Goal: Navigation & Orientation: Find specific page/section

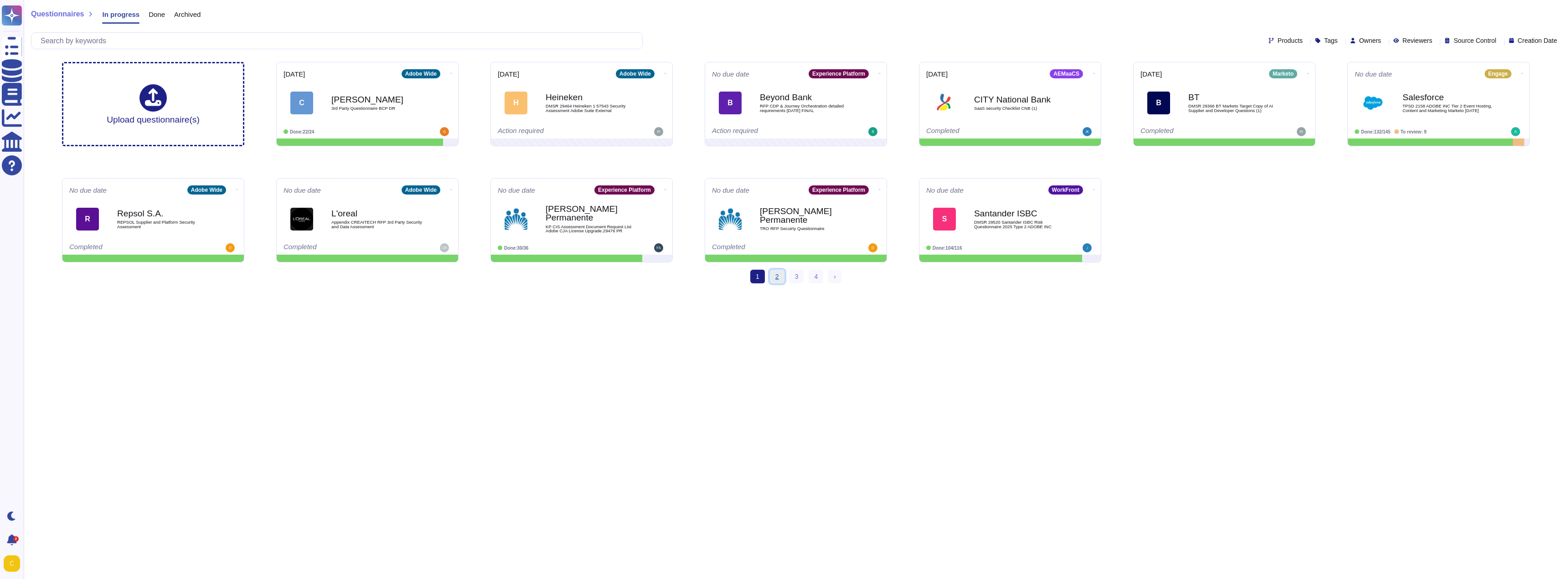
click at [776, 279] on link "2" at bounding box center [777, 276] width 15 height 13
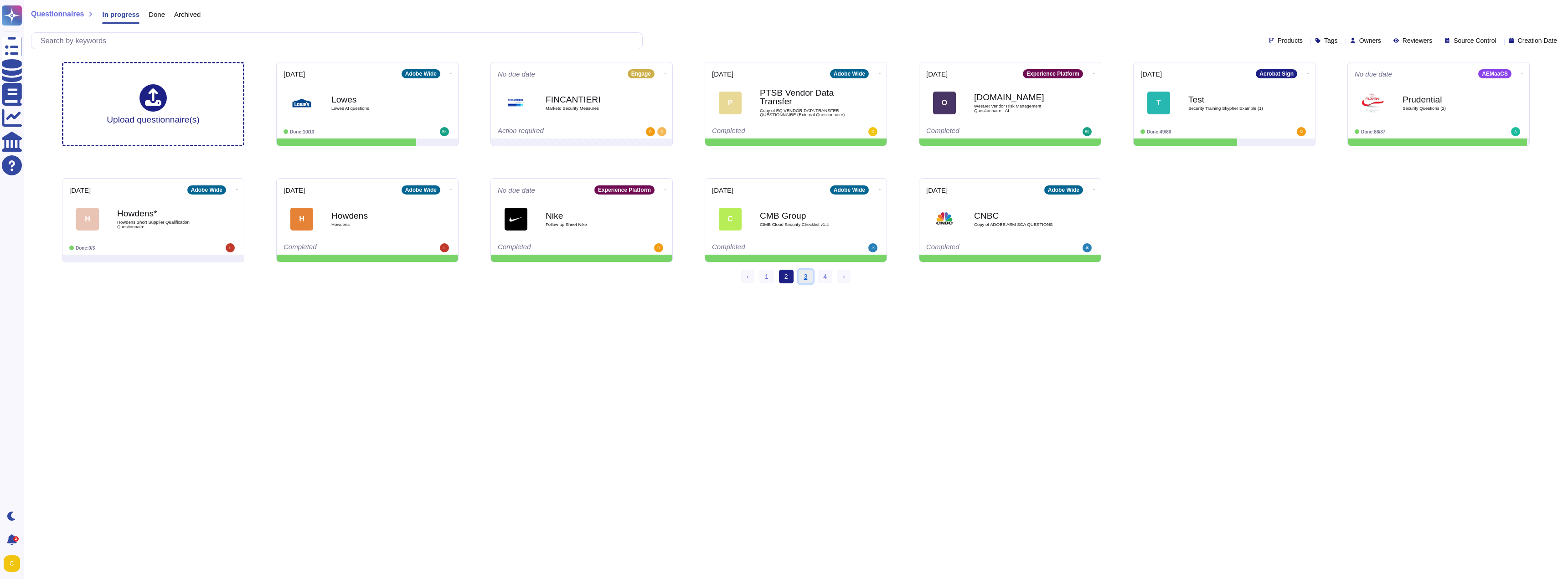
click at [805, 275] on link "3" at bounding box center [806, 276] width 15 height 13
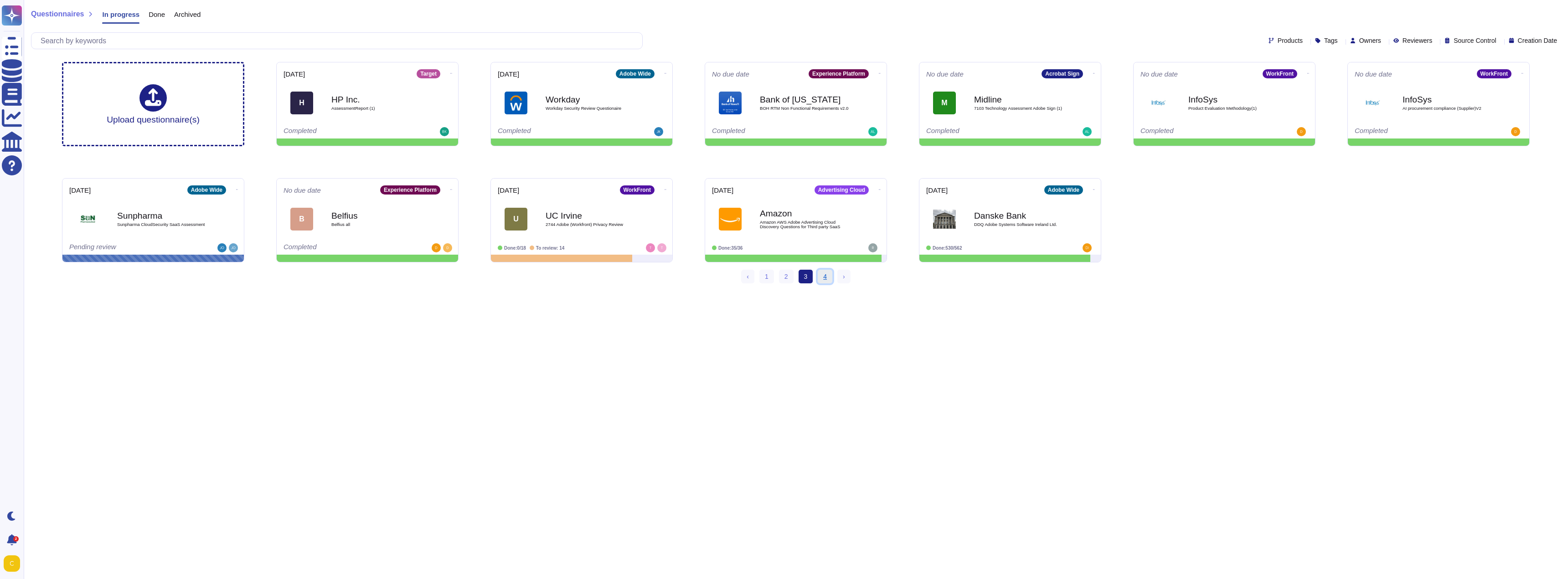
click at [823, 277] on link "4" at bounding box center [825, 276] width 15 height 13
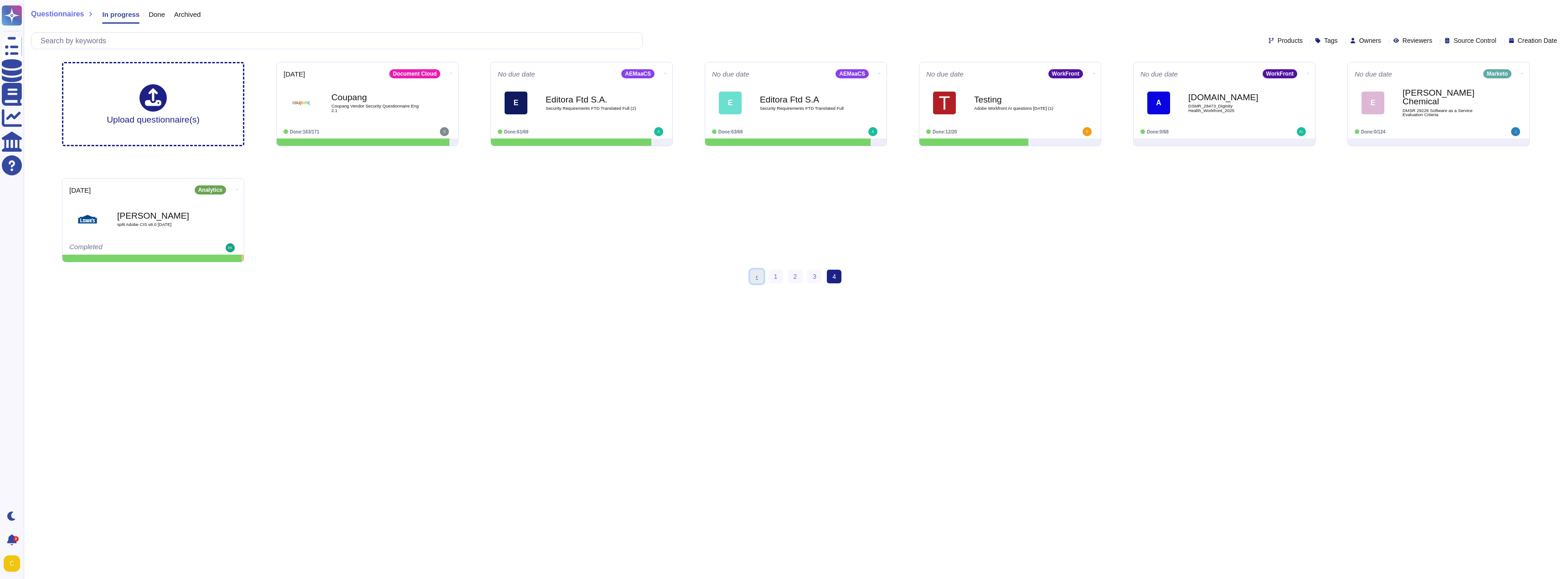
click at [756, 276] on link "‹ Previous" at bounding box center [757, 276] width 13 height 13
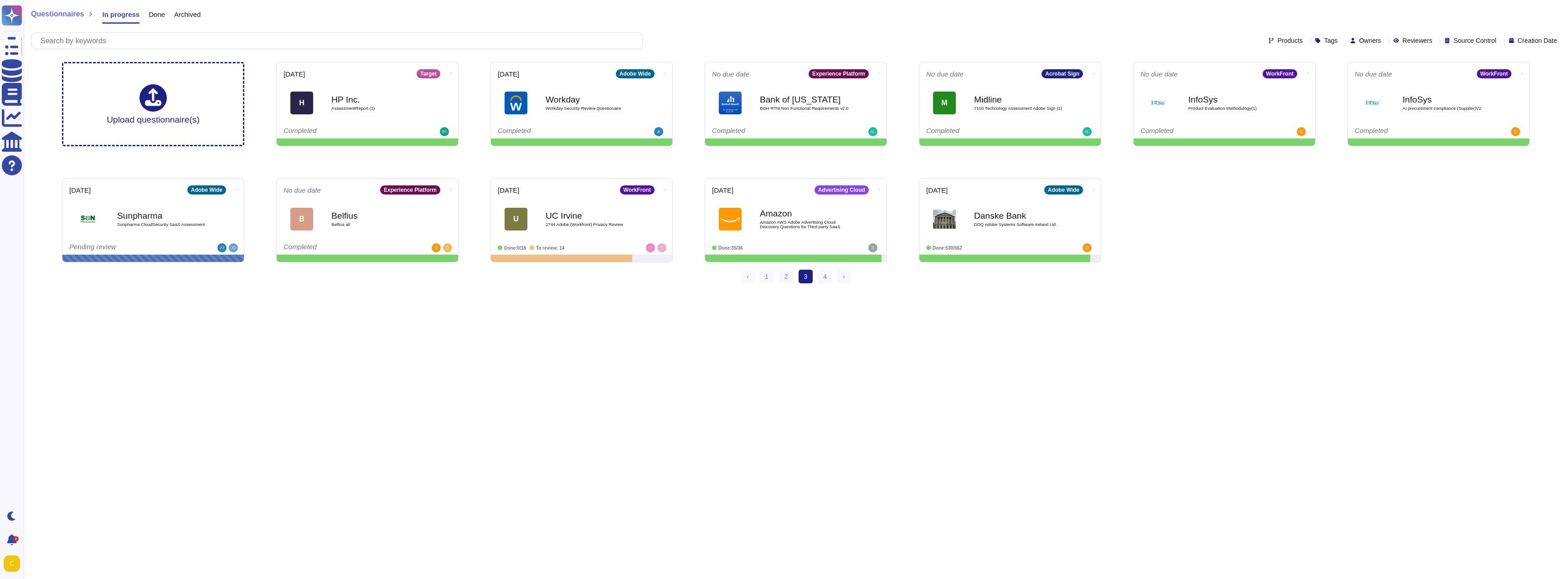
click at [150, 15] on span "Done" at bounding box center [156, 14] width 16 height 7
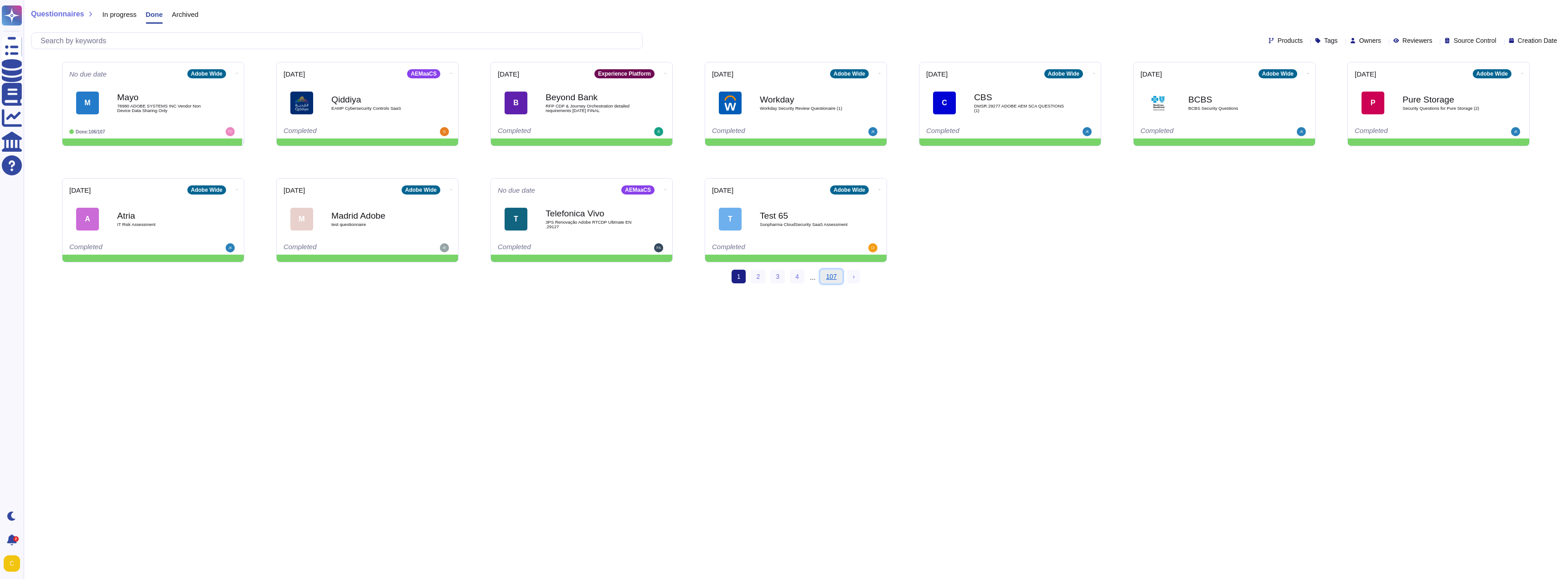
click at [831, 276] on link "107" at bounding box center [831, 276] width 21 height 13
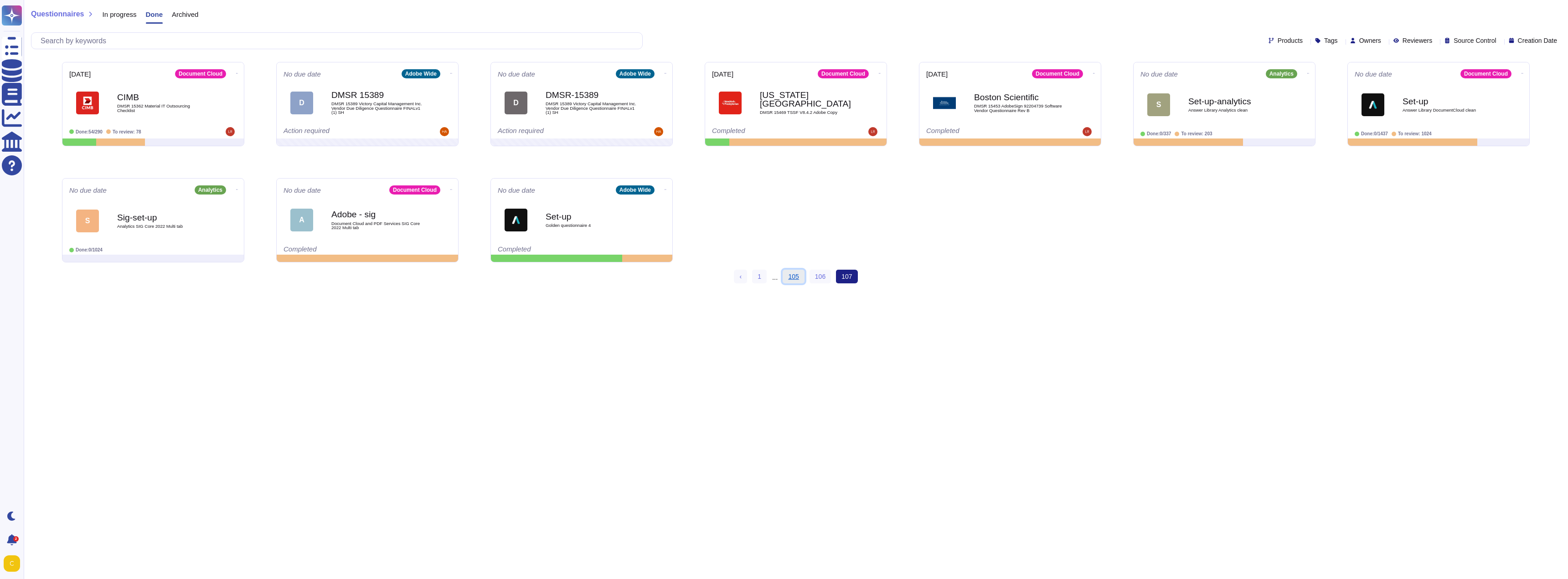
click at [790, 274] on link "105" at bounding box center [793, 276] width 21 height 13
